Goal: Use online tool/utility: Use online tool/utility

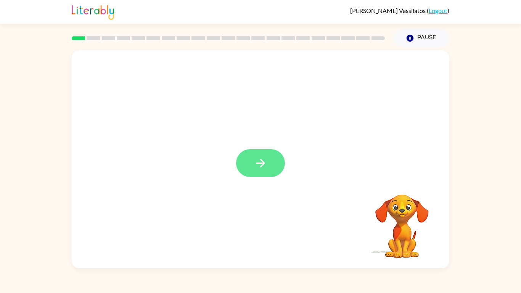
click at [250, 171] on button "button" at bounding box center [260, 163] width 49 height 28
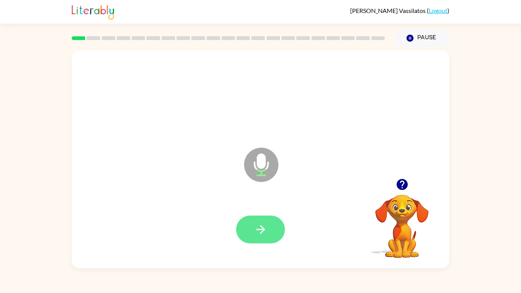
click at [262, 233] on icon "button" at bounding box center [260, 229] width 9 height 9
click at [260, 232] on icon "button" at bounding box center [260, 229] width 13 height 13
click at [259, 234] on icon "button" at bounding box center [260, 229] width 13 height 13
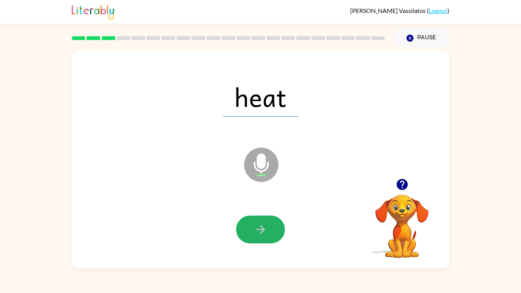
click at [259, 234] on icon "button" at bounding box center [260, 229] width 13 height 13
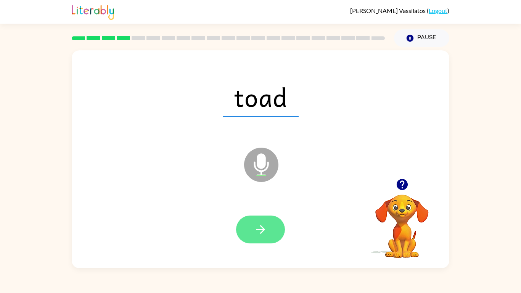
click at [261, 240] on button "button" at bounding box center [260, 230] width 49 height 28
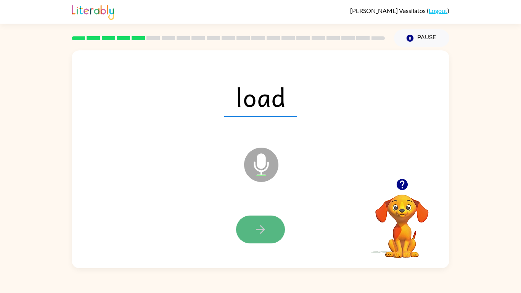
click at [259, 241] on button "button" at bounding box center [260, 230] width 49 height 28
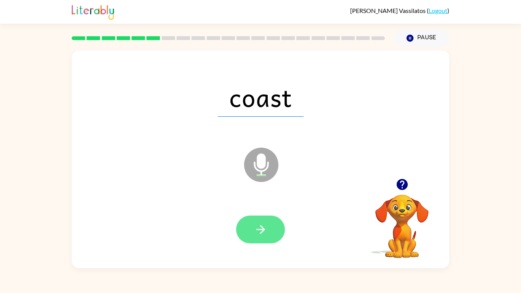
click at [262, 233] on icon "button" at bounding box center [260, 229] width 13 height 13
click at [255, 234] on icon "button" at bounding box center [260, 229] width 13 height 13
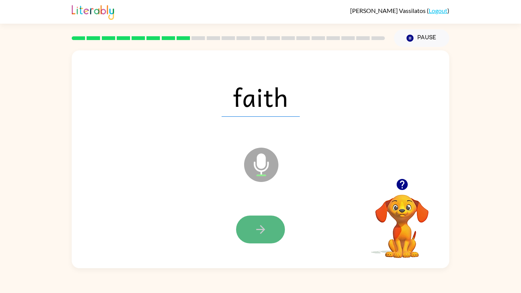
click at [262, 231] on icon "button" at bounding box center [260, 229] width 9 height 9
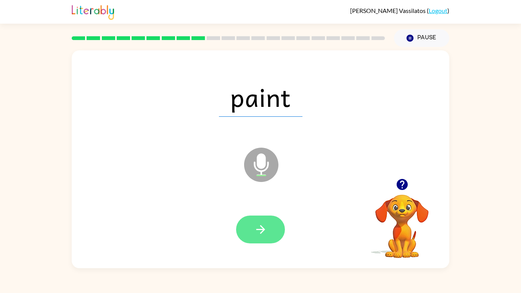
click at [261, 237] on button "button" at bounding box center [260, 230] width 49 height 28
click at [248, 234] on button "button" at bounding box center [260, 230] width 49 height 28
click at [249, 231] on button "button" at bounding box center [260, 230] width 49 height 28
click at [255, 239] on button "button" at bounding box center [260, 230] width 49 height 28
click at [255, 231] on icon "button" at bounding box center [260, 229] width 13 height 13
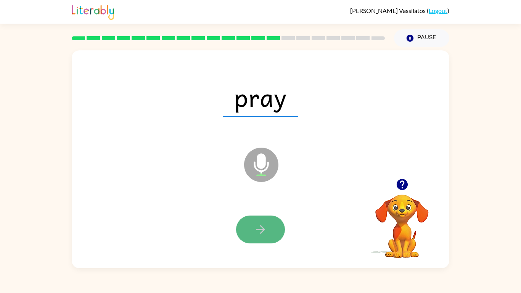
click at [266, 223] on icon "button" at bounding box center [260, 229] width 13 height 13
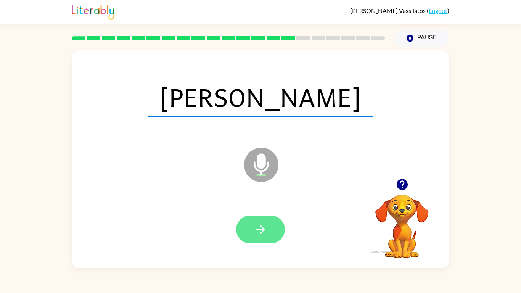
click at [256, 226] on icon "button" at bounding box center [260, 229] width 13 height 13
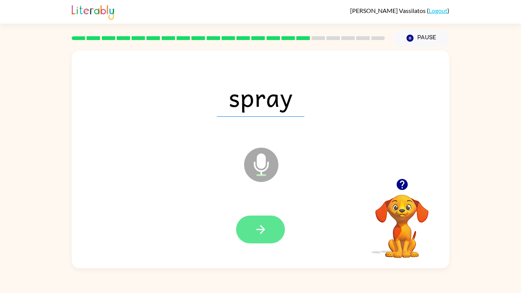
click at [270, 237] on button "button" at bounding box center [260, 230] width 49 height 28
click at [270, 237] on div at bounding box center [260, 230] width 49 height 28
click at [257, 233] on icon "button" at bounding box center [260, 229] width 13 height 13
click at [270, 234] on button "button" at bounding box center [260, 230] width 49 height 28
click at [268, 228] on button "button" at bounding box center [260, 230] width 49 height 28
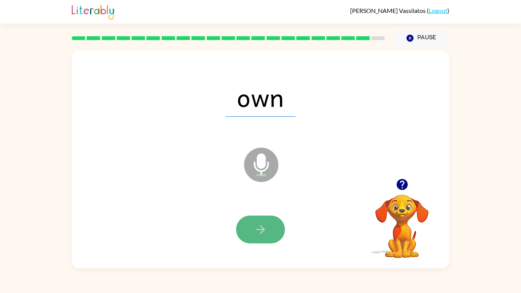
click at [262, 237] on button "button" at bounding box center [260, 230] width 49 height 28
